Goal: Task Accomplishment & Management: Manage account settings

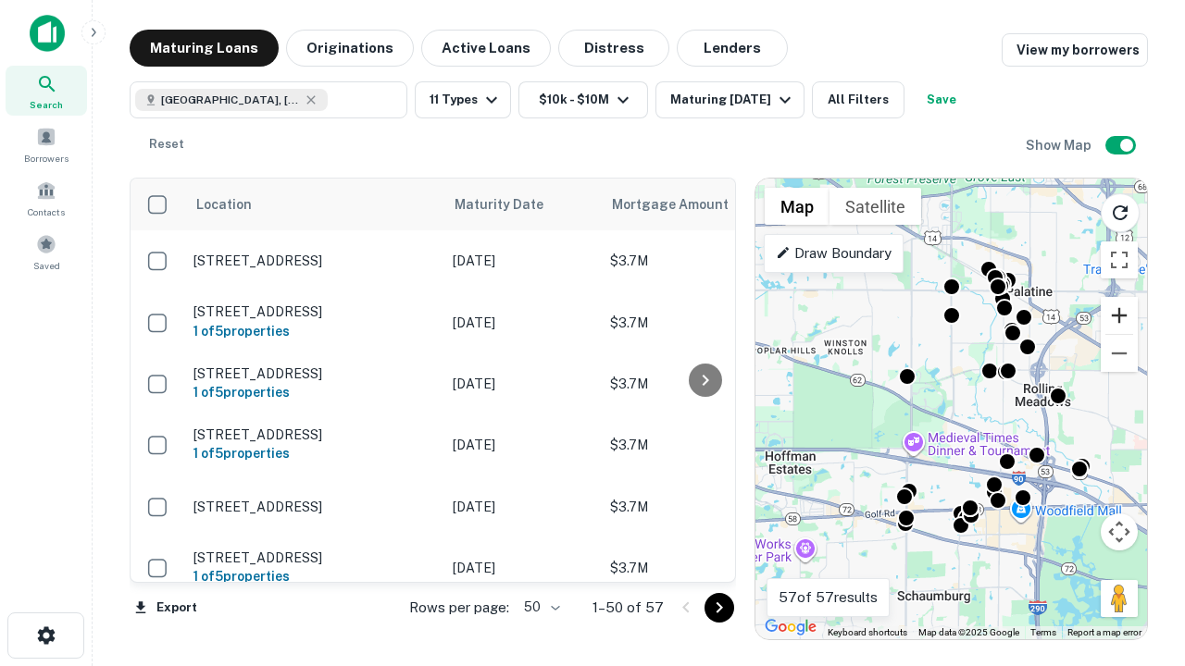
click at [1119, 316] on button "Zoom in" at bounding box center [1119, 315] width 37 height 37
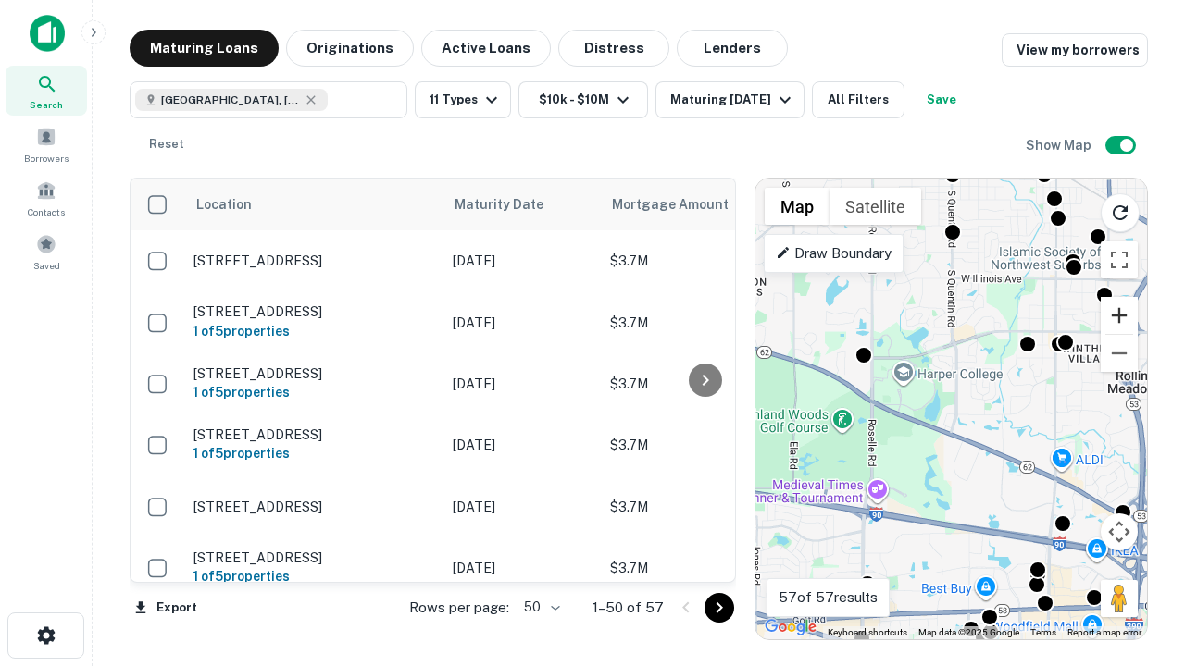
click at [1119, 316] on button "Zoom in" at bounding box center [1119, 315] width 37 height 37
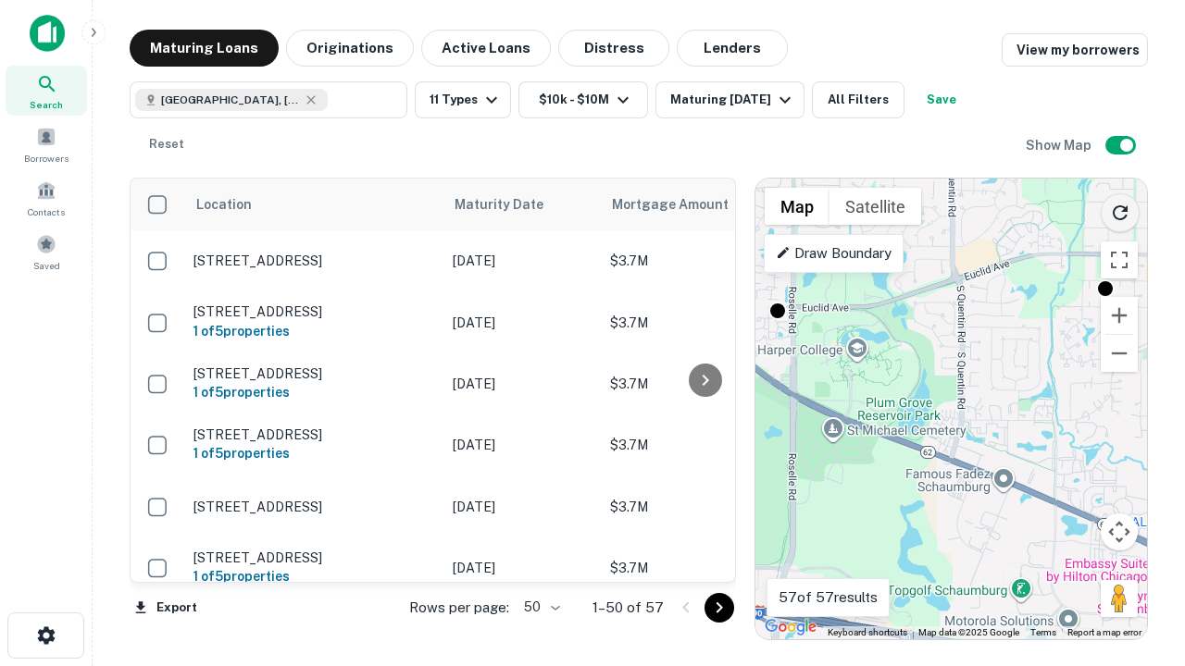
click at [1120, 209] on icon "Reload search area" at bounding box center [1120, 213] width 22 height 22
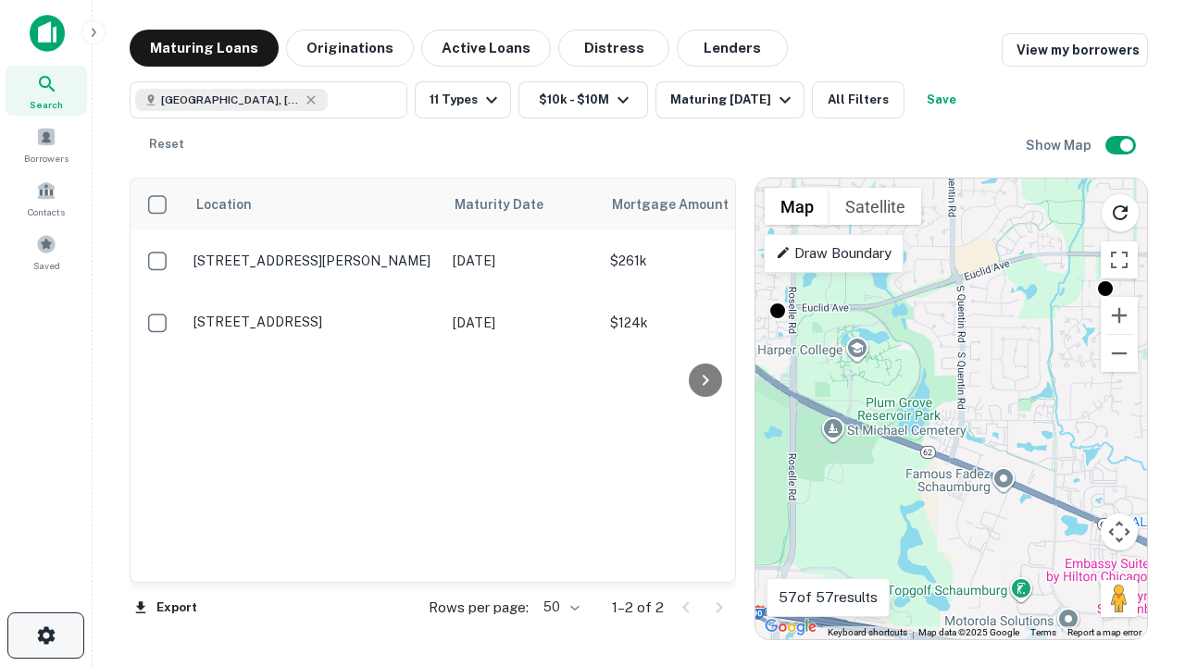
click at [45, 636] on icon "button" at bounding box center [46, 636] width 22 height 22
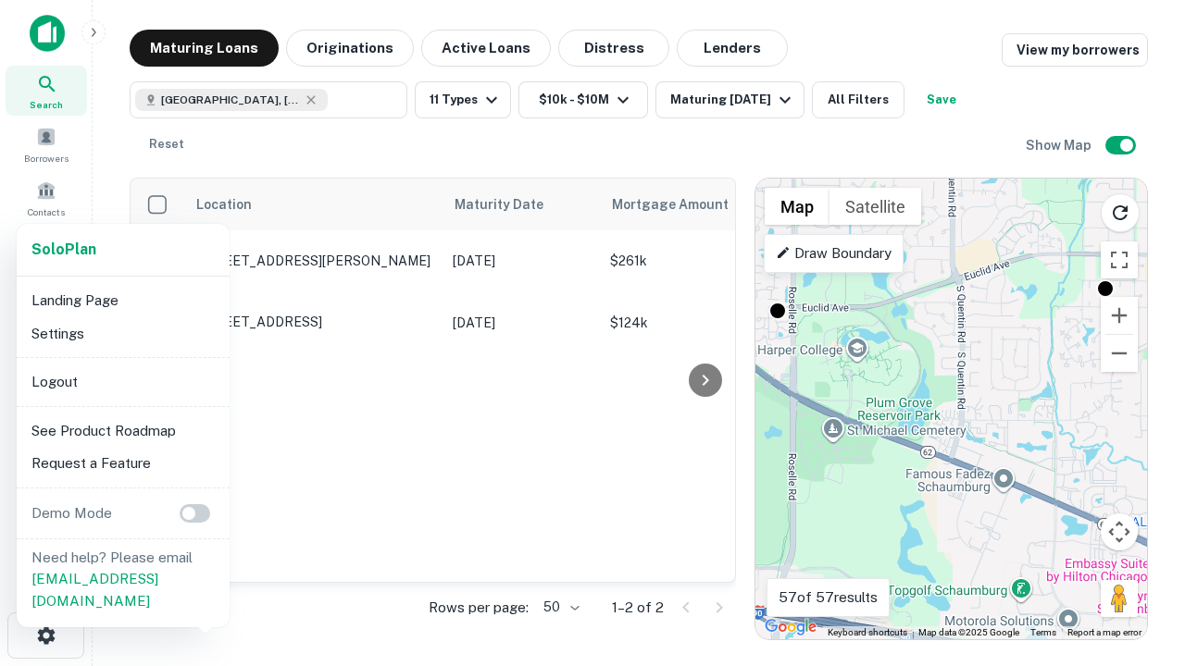
click at [122, 381] on li "Logout" at bounding box center [123, 382] width 198 height 33
